Goal: Check status: Check status

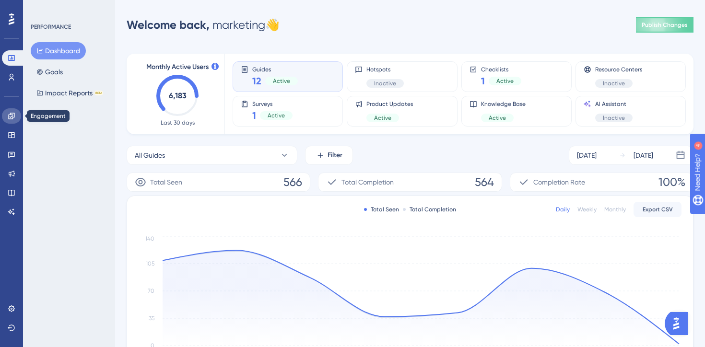
click at [8, 120] on link at bounding box center [11, 115] width 19 height 15
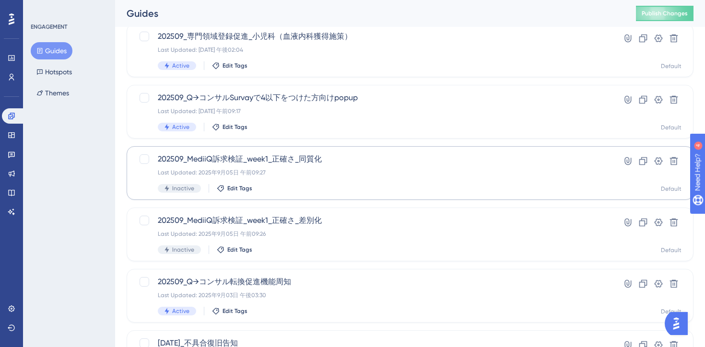
scroll to position [103, 0]
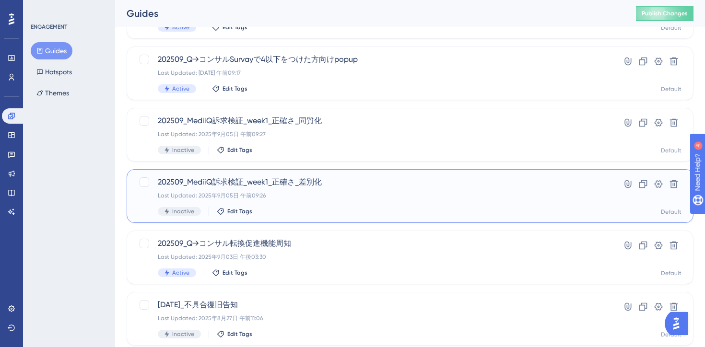
click at [385, 199] on div "Last Updated: 2025年9月05日 午前09:26" at bounding box center [372, 196] width 428 height 8
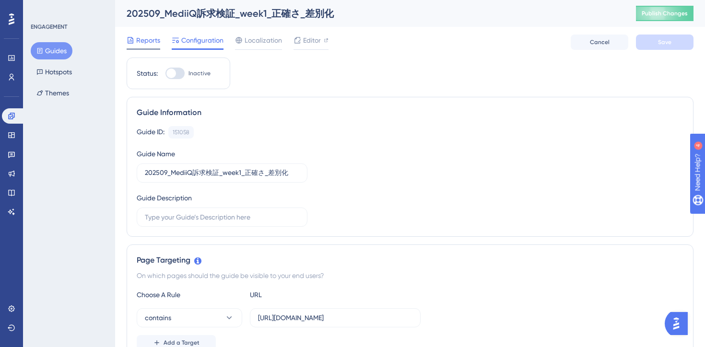
click at [142, 39] on span "Reports" at bounding box center [148, 41] width 24 height 12
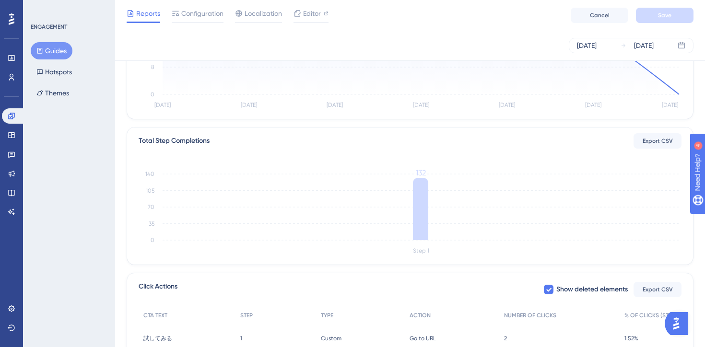
scroll to position [257, 0]
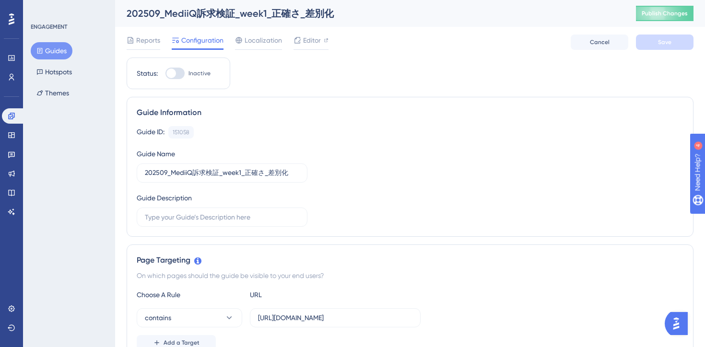
scroll to position [103, 0]
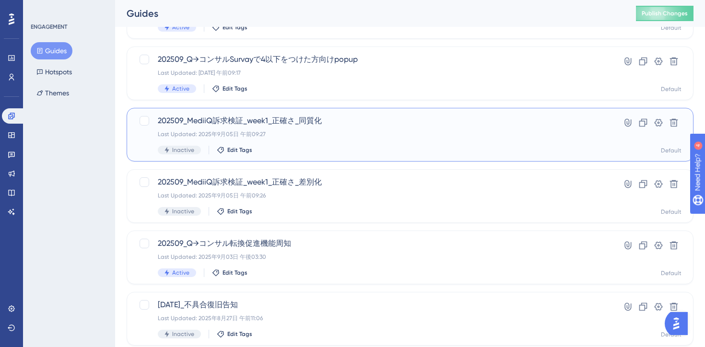
click at [392, 139] on div "202509_MediiQ訴求検証_week1_正確さ_同質化 Last Updated: [DATE] 午前09:27 Inactive Edit Tags" at bounding box center [372, 134] width 428 height 39
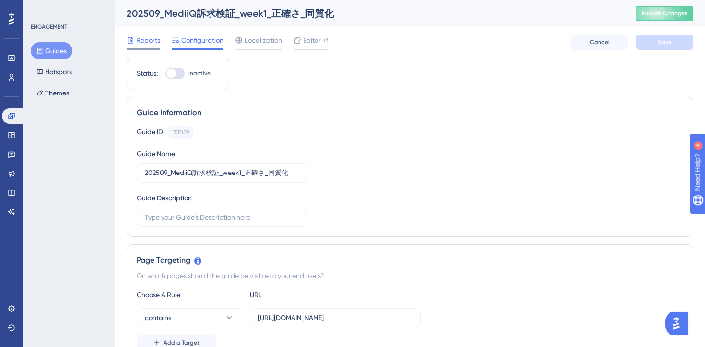
click at [136, 39] on span "Reports" at bounding box center [148, 41] width 24 height 12
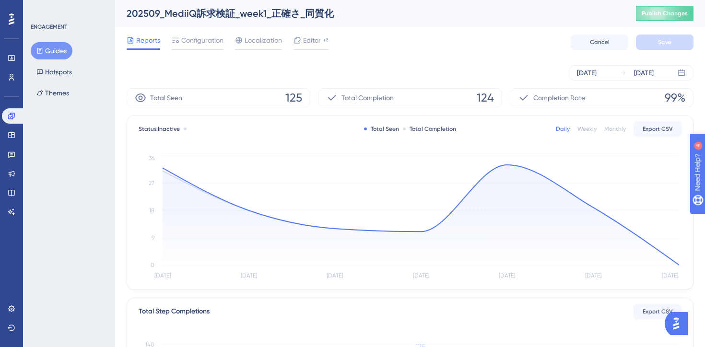
click at [218, 74] on div "[DATE] [DATE]" at bounding box center [410, 72] width 567 height 15
click at [59, 52] on button "Guides" at bounding box center [52, 50] width 42 height 17
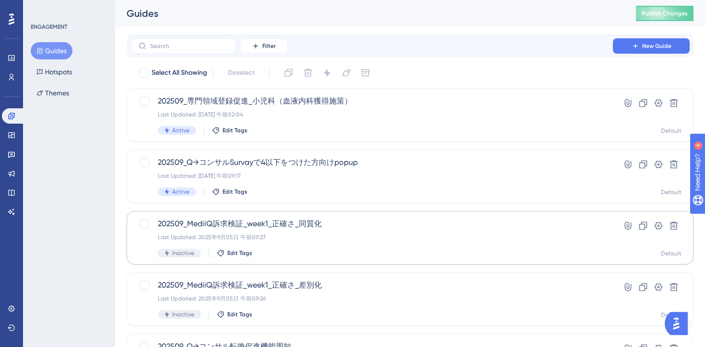
scroll to position [42, 0]
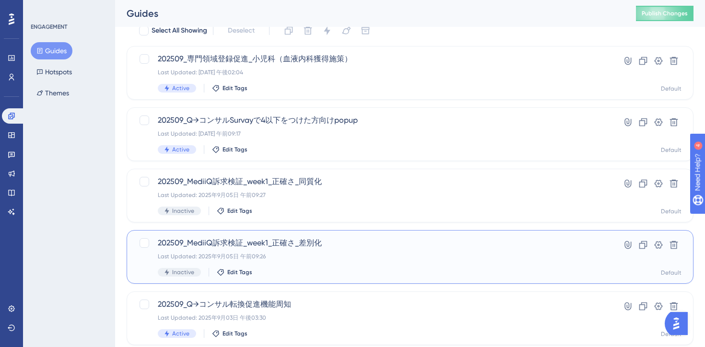
click at [365, 246] on span "202509_MediiQ訴求検証_week1_正確さ_差別化" at bounding box center [372, 243] width 428 height 12
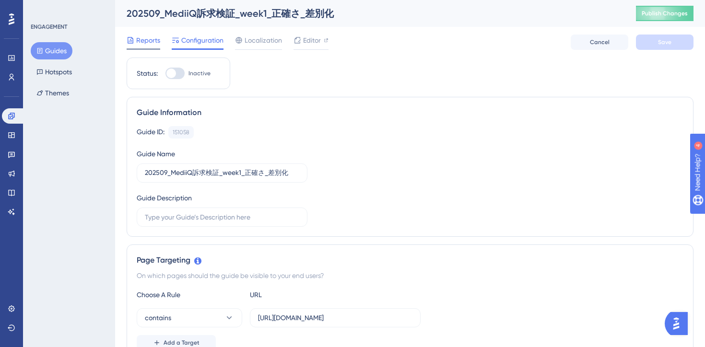
click at [148, 43] on span "Reports" at bounding box center [148, 41] width 24 height 12
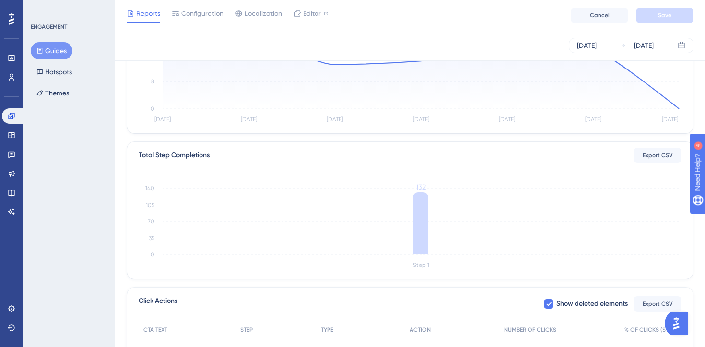
scroll to position [260, 0]
